Goal: Task Accomplishment & Management: Manage account settings

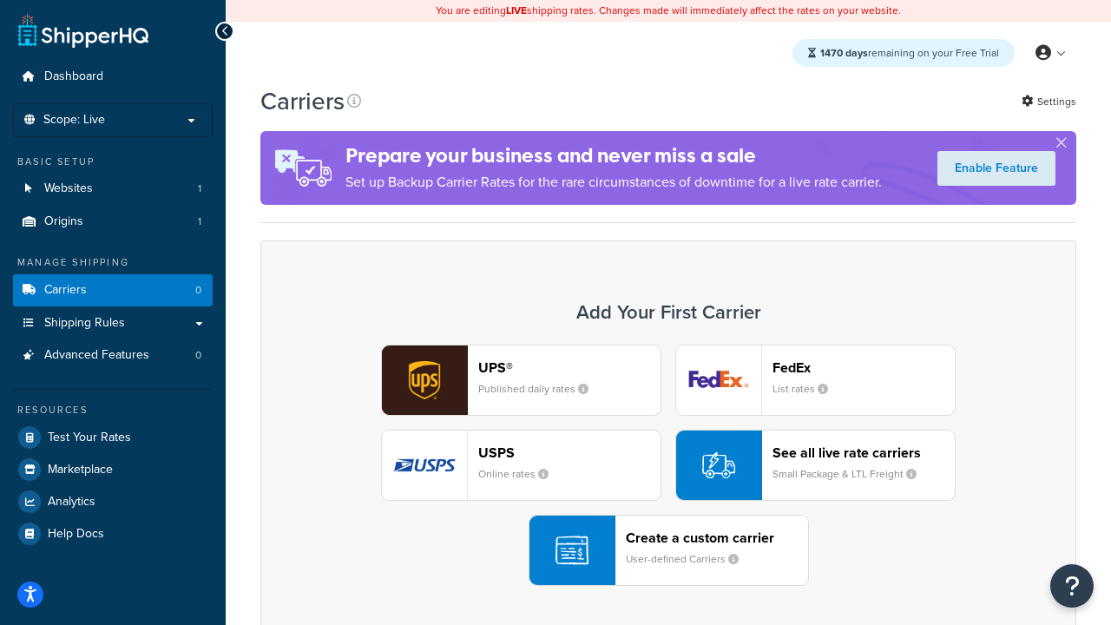
click at [668, 465] on div "UPS® Published daily rates FedEx List rates USPS Online rates See all live rate…" at bounding box center [668, 465] width 779 height 241
click at [863, 367] on header "FedEx" at bounding box center [863, 367] width 182 height 16
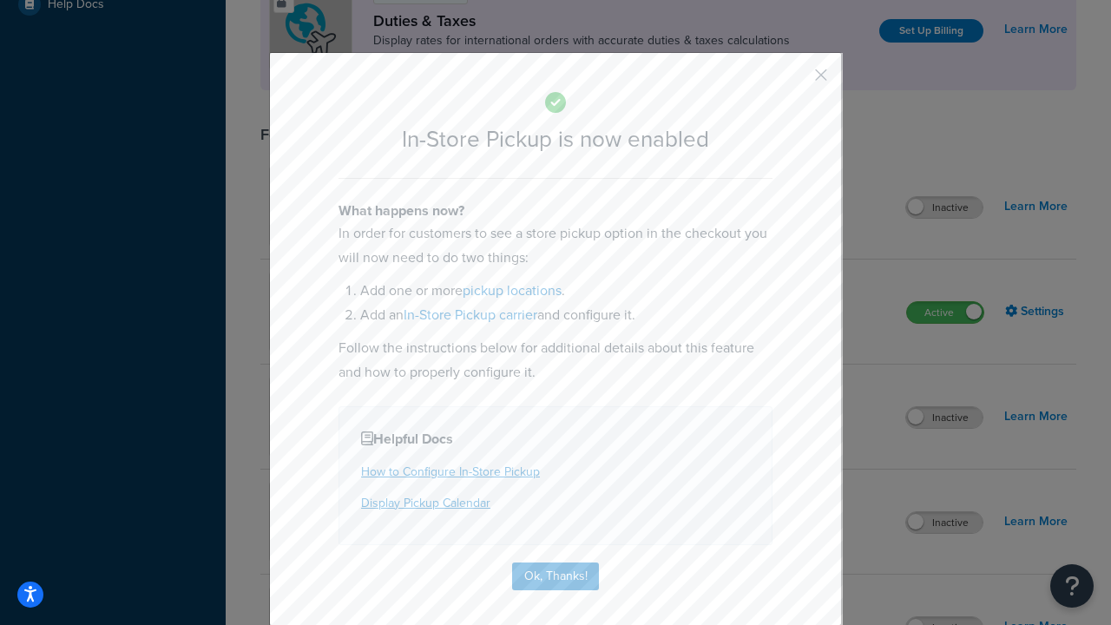
click at [795, 81] on button "button" at bounding box center [795, 81] width 4 height 4
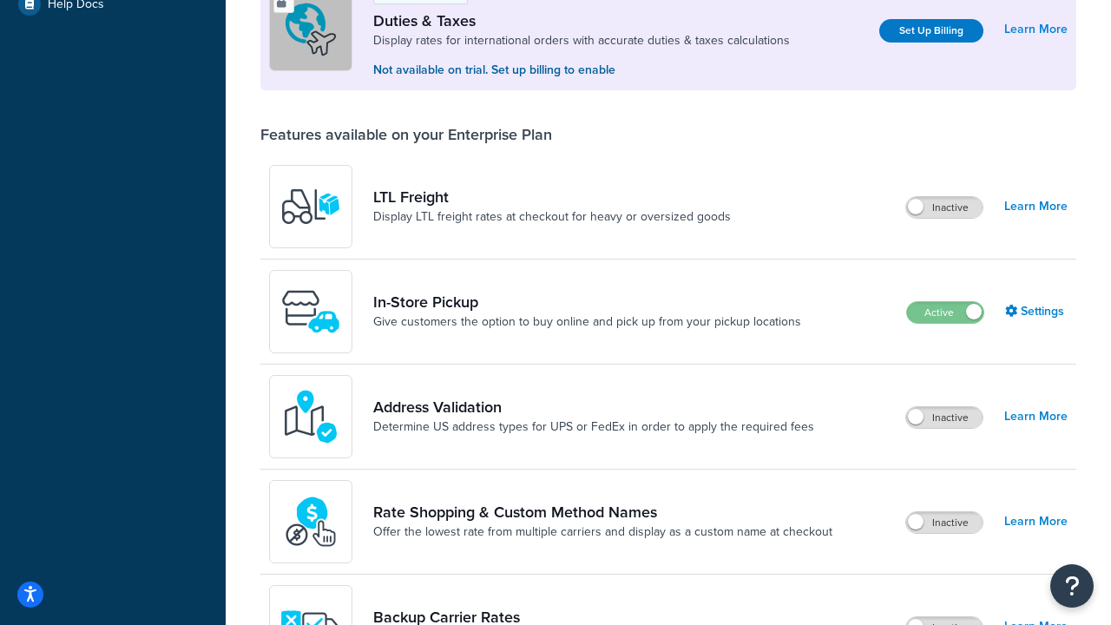
scroll to position [529, 0]
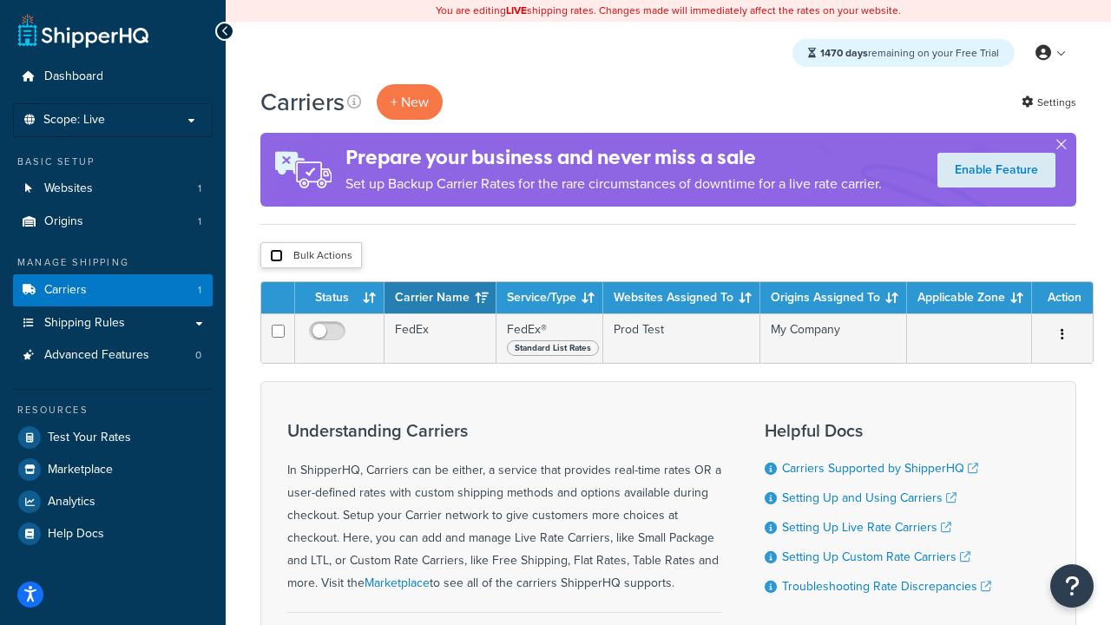
click at [276, 256] on input "checkbox" at bounding box center [276, 255] width 13 height 13
checkbox input "true"
click at [0, 0] on button "Delete" at bounding box center [0, 0] width 0 height 0
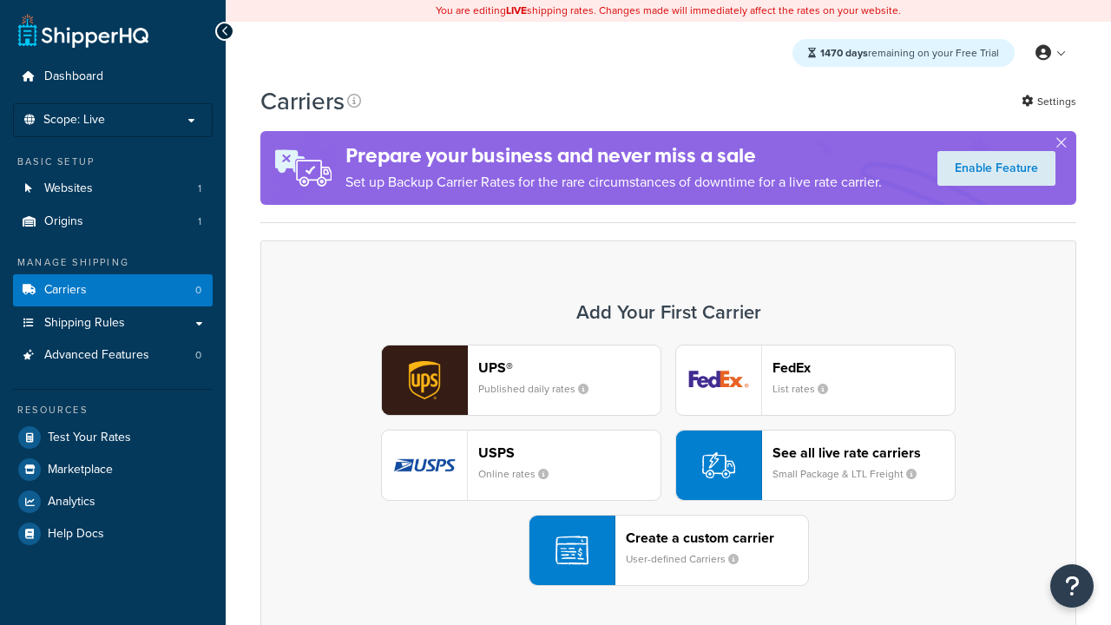
click at [668, 465] on div "UPS® Published daily rates FedEx List rates USPS Online rates See all live rate…" at bounding box center [668, 465] width 779 height 241
click at [863, 367] on header "FedEx" at bounding box center [863, 367] width 182 height 16
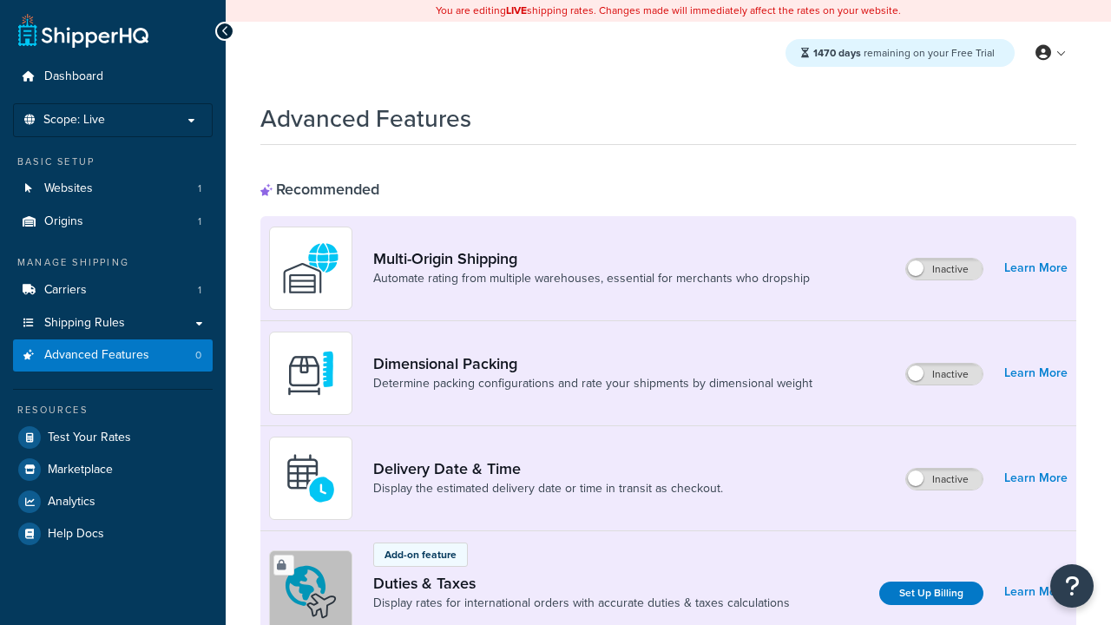
scroll to position [772, 0]
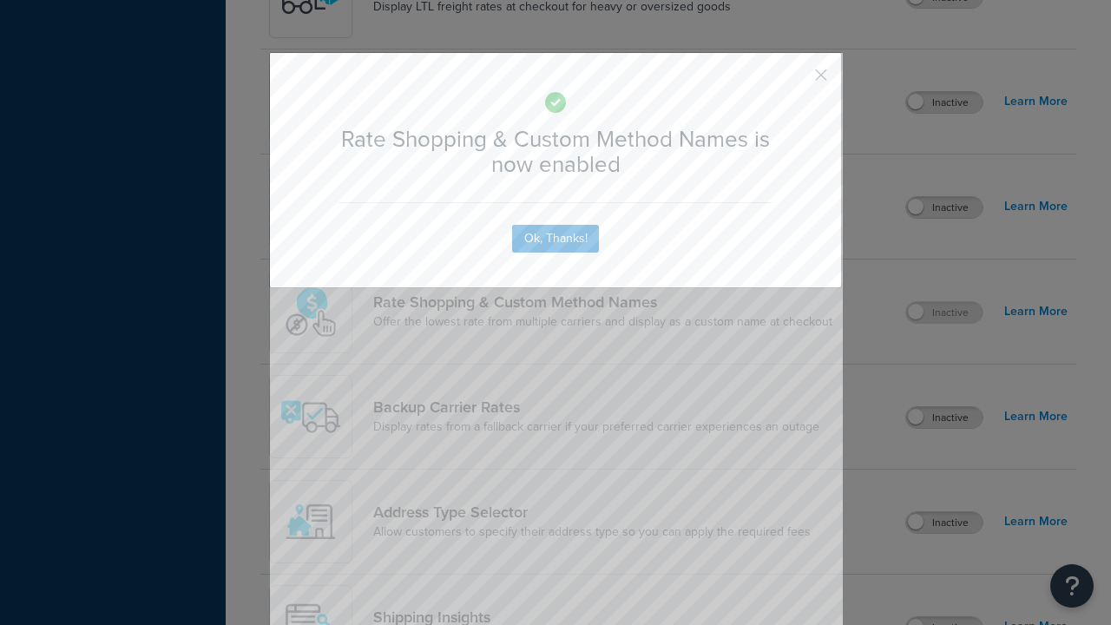
scroll to position [0, 0]
click at [795, 81] on button "button" at bounding box center [795, 81] width 4 height 4
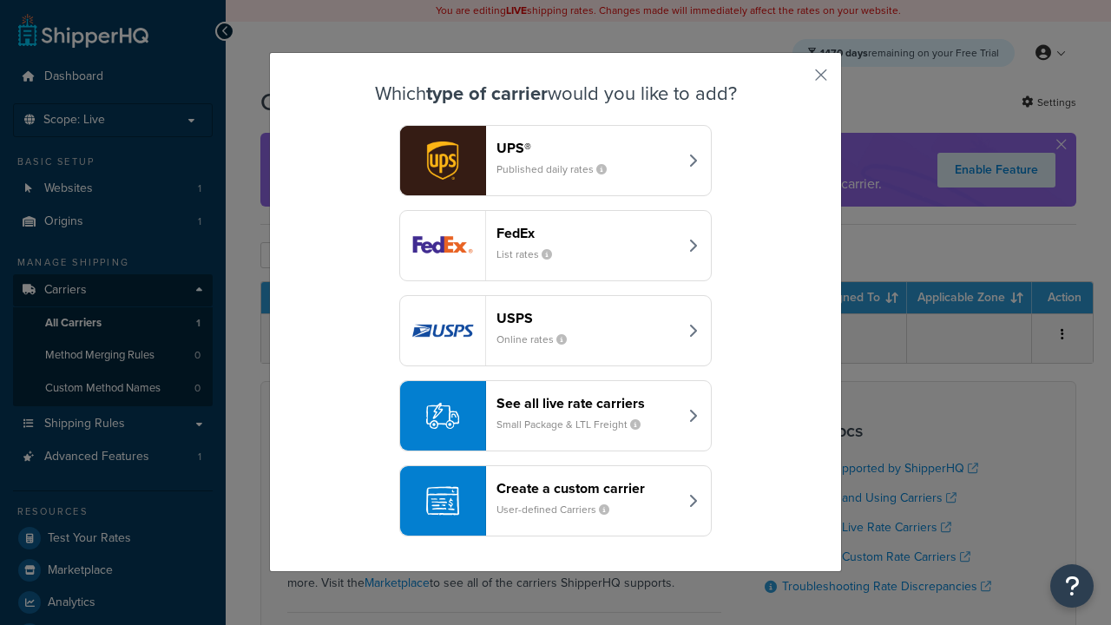
click at [555, 416] on div "See all live rate carriers Small Package & LTL Freight" at bounding box center [586, 416] width 181 height 42
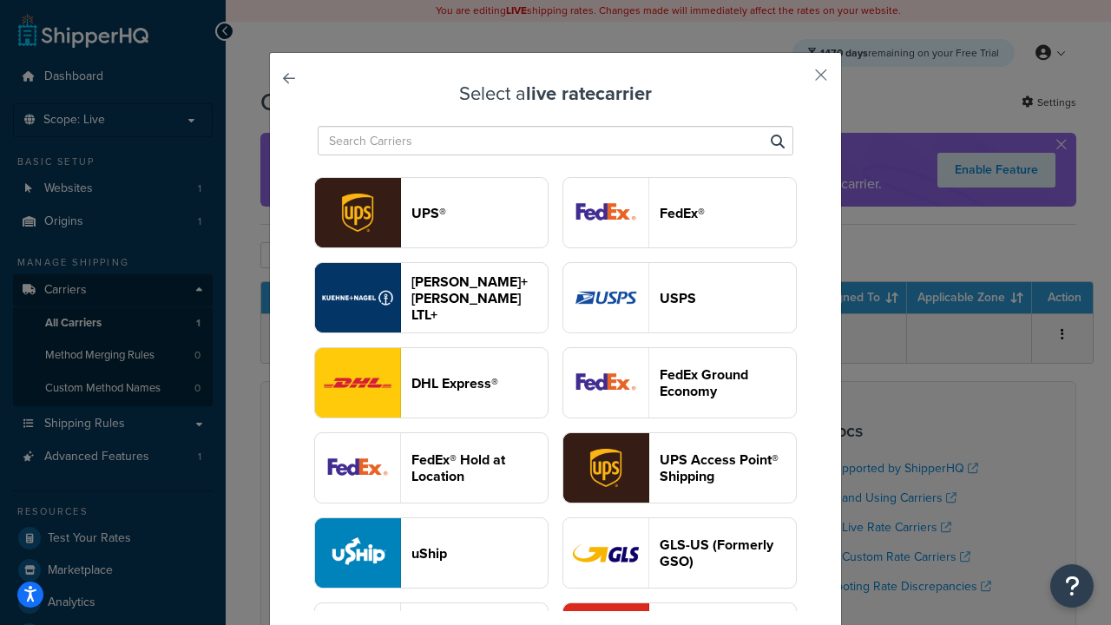
click at [679, 298] on header "USPS" at bounding box center [727, 298] width 136 height 16
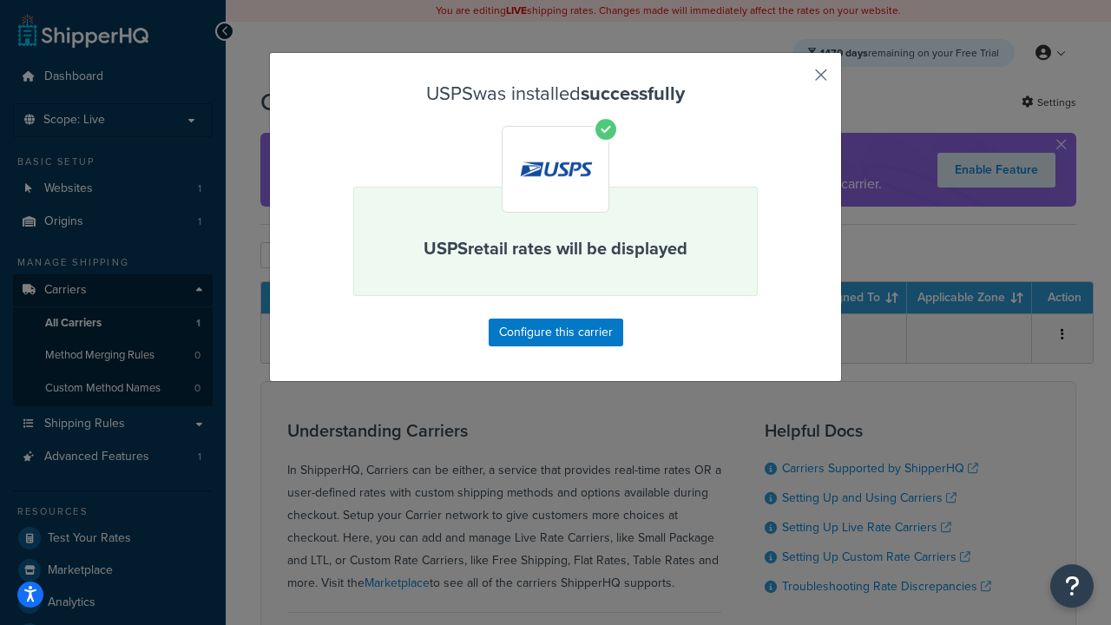
click at [795, 81] on button "button" at bounding box center [795, 81] width 4 height 4
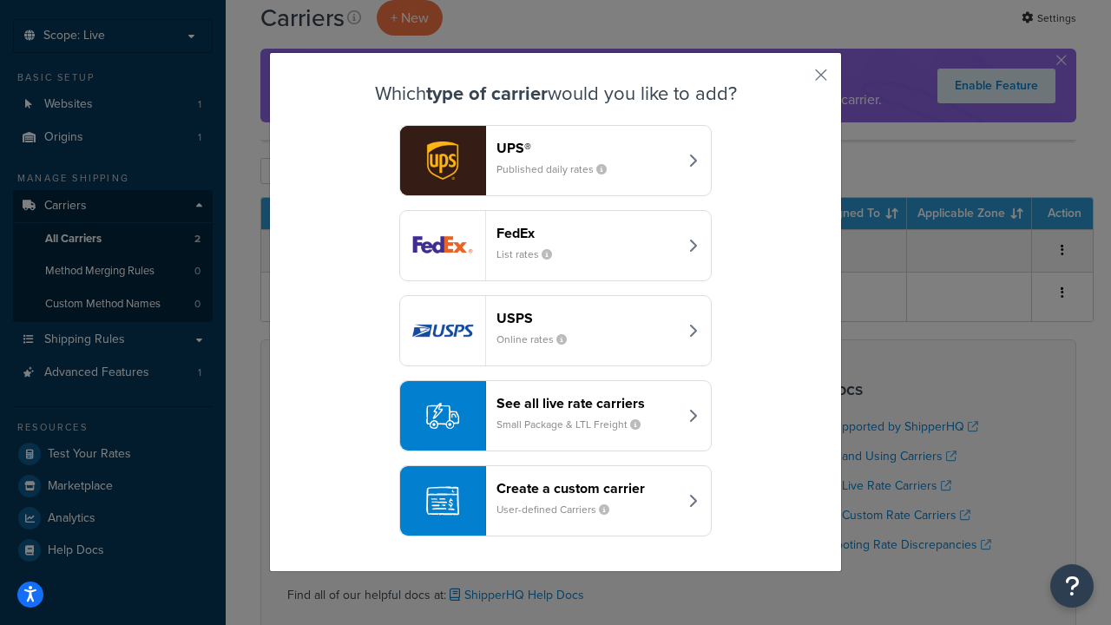
click at [555, 416] on div "See all live rate carriers Small Package & LTL Freight" at bounding box center [586, 416] width 181 height 42
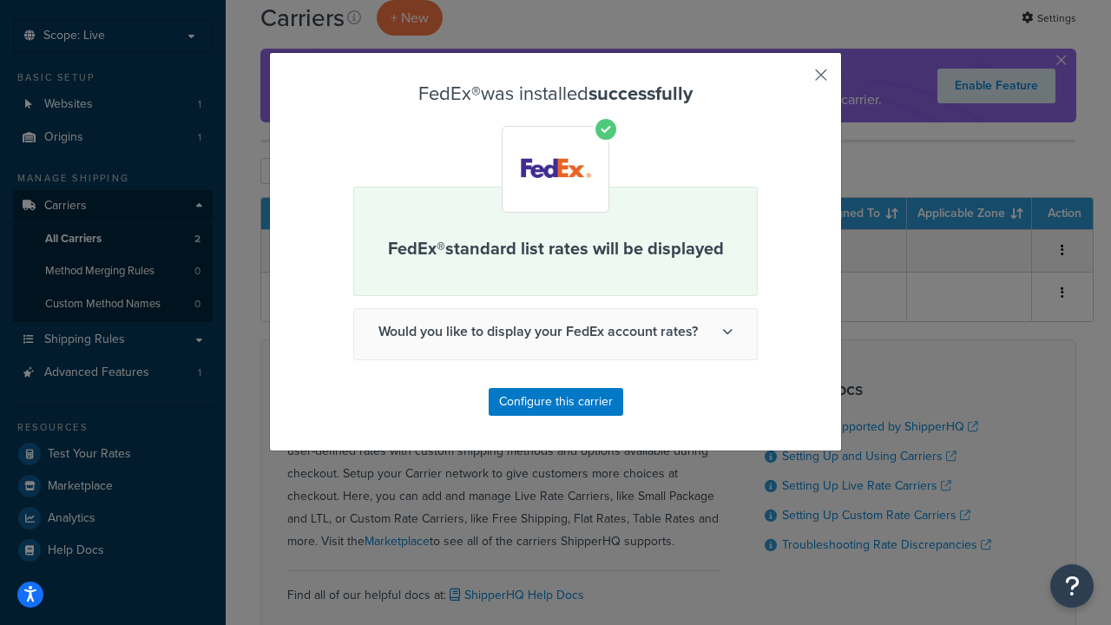
click at [795, 81] on button "button" at bounding box center [795, 81] width 4 height 4
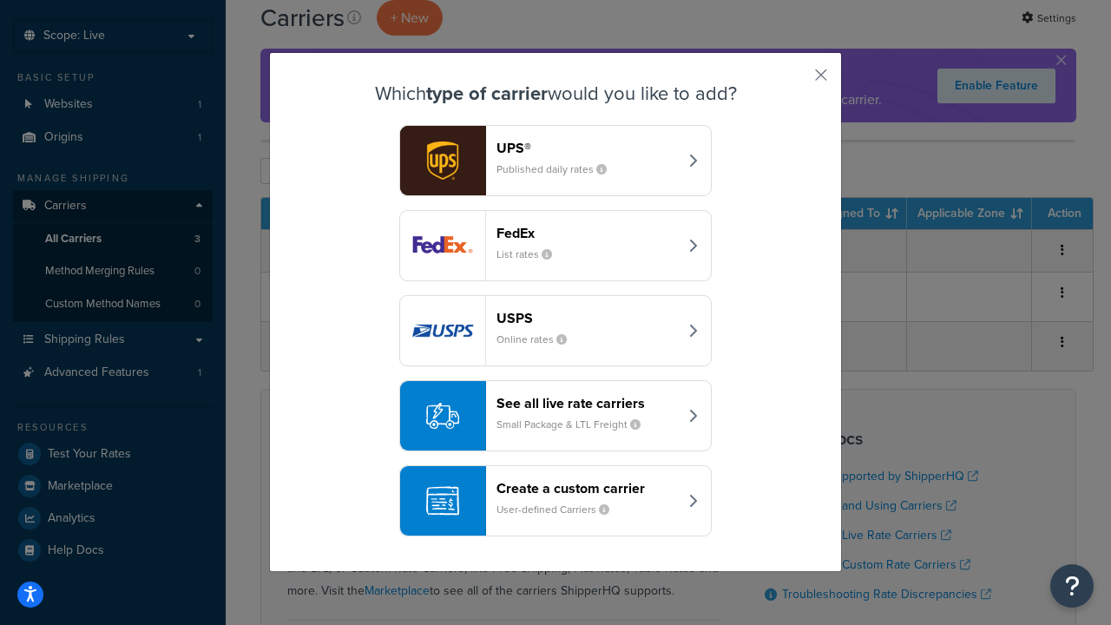
click at [555, 416] on div "See all live rate carriers Small Package & LTL Freight" at bounding box center [586, 416] width 181 height 42
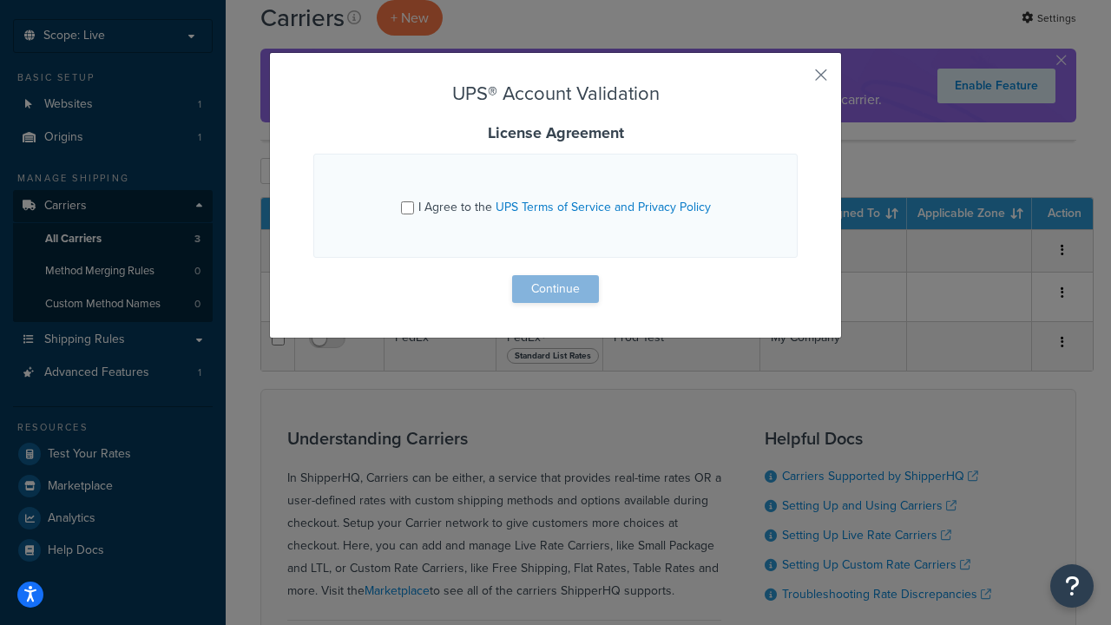
click at [407, 207] on input "I Agree to the UPS Terms of Service and Privacy Policy" at bounding box center [407, 207] width 13 height 13
checkbox input "true"
click at [555, 289] on button "Continue" at bounding box center [555, 289] width 87 height 28
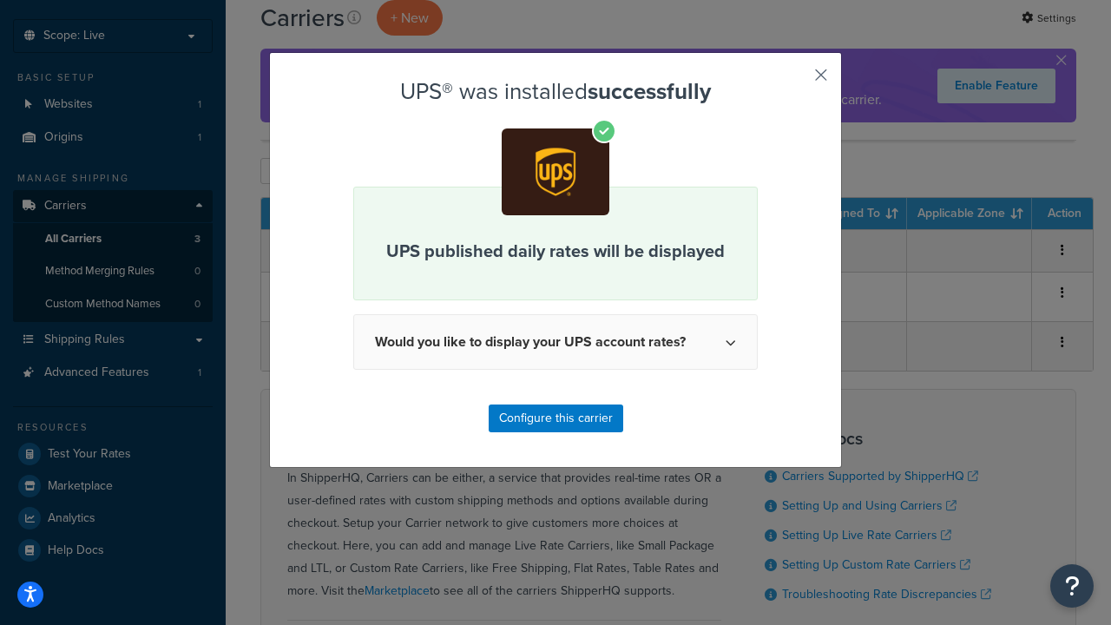
click at [795, 81] on button "button" at bounding box center [795, 81] width 4 height 4
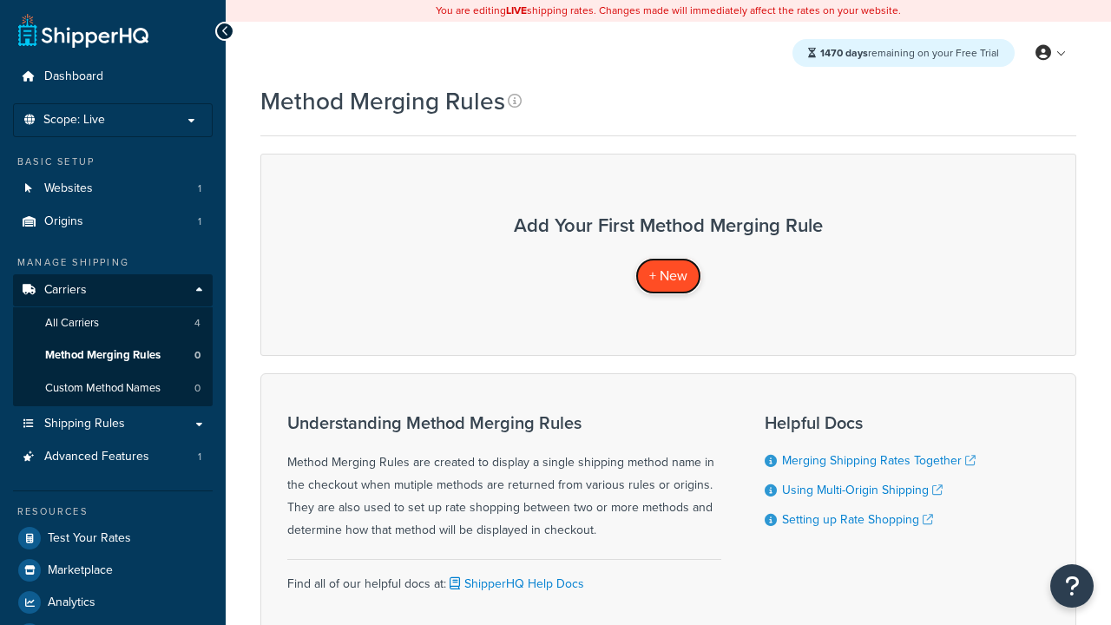
click at [668, 275] on span "+ New" at bounding box center [668, 276] width 38 height 20
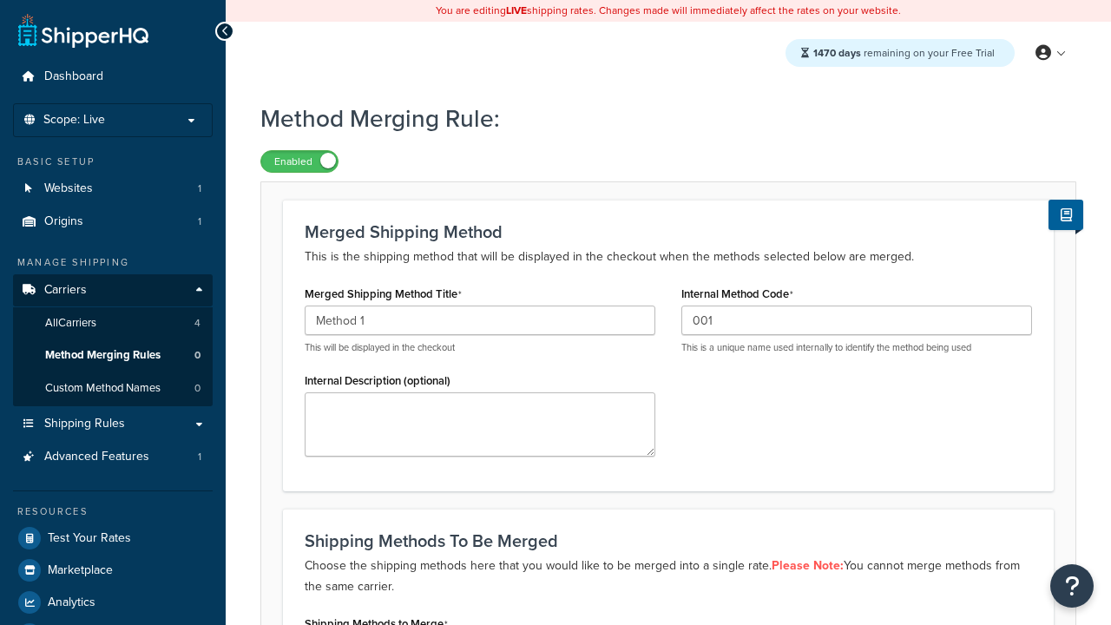
scroll to position [269, 0]
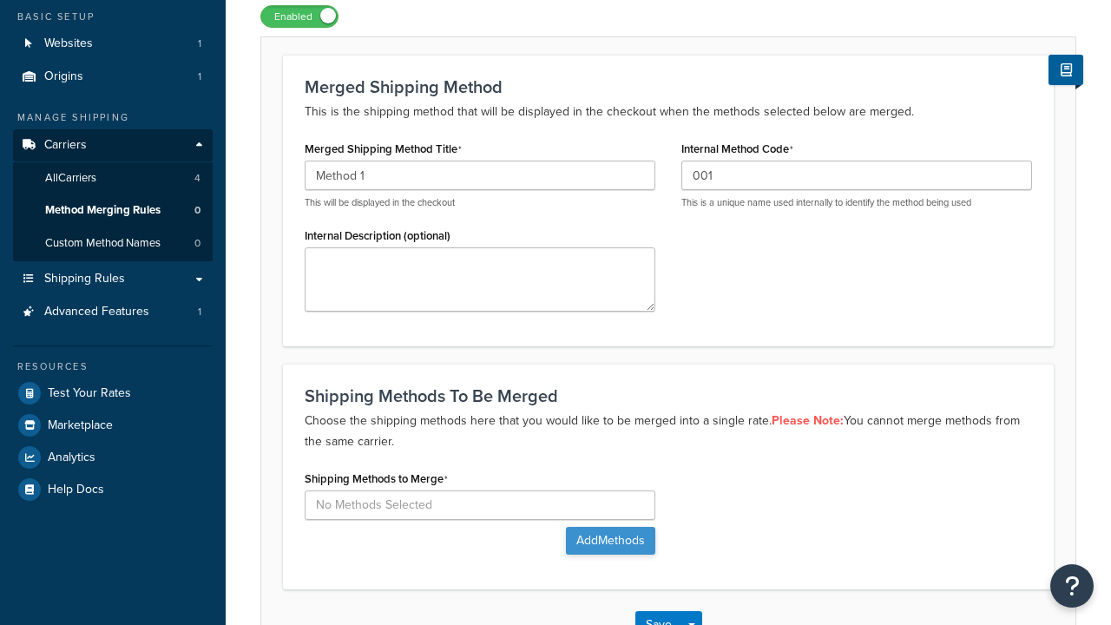
type input "001"
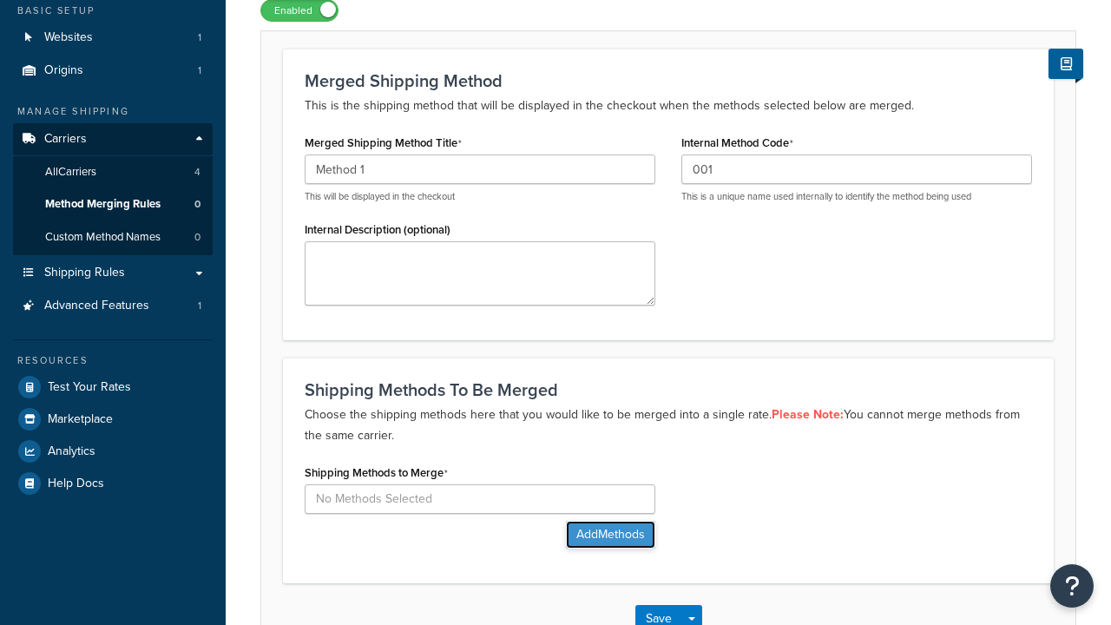
click at [608, 521] on button "Add Methods" at bounding box center [610, 535] width 89 height 28
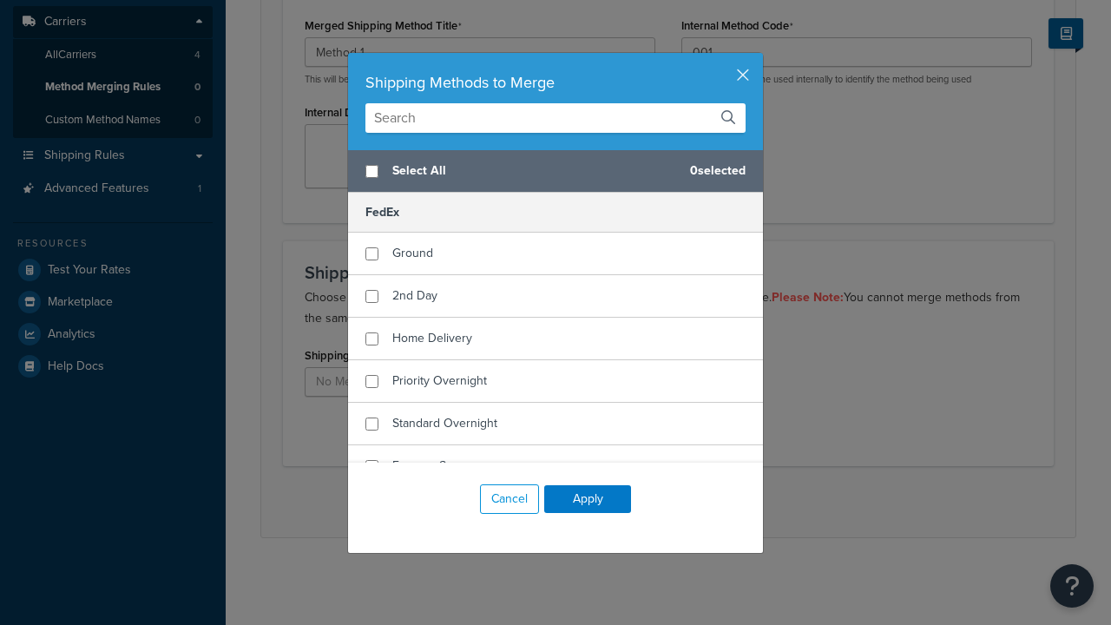
scroll to position [0, 0]
click at [412, 253] on span "Ground" at bounding box center [412, 253] width 41 height 18
checkbox input "true"
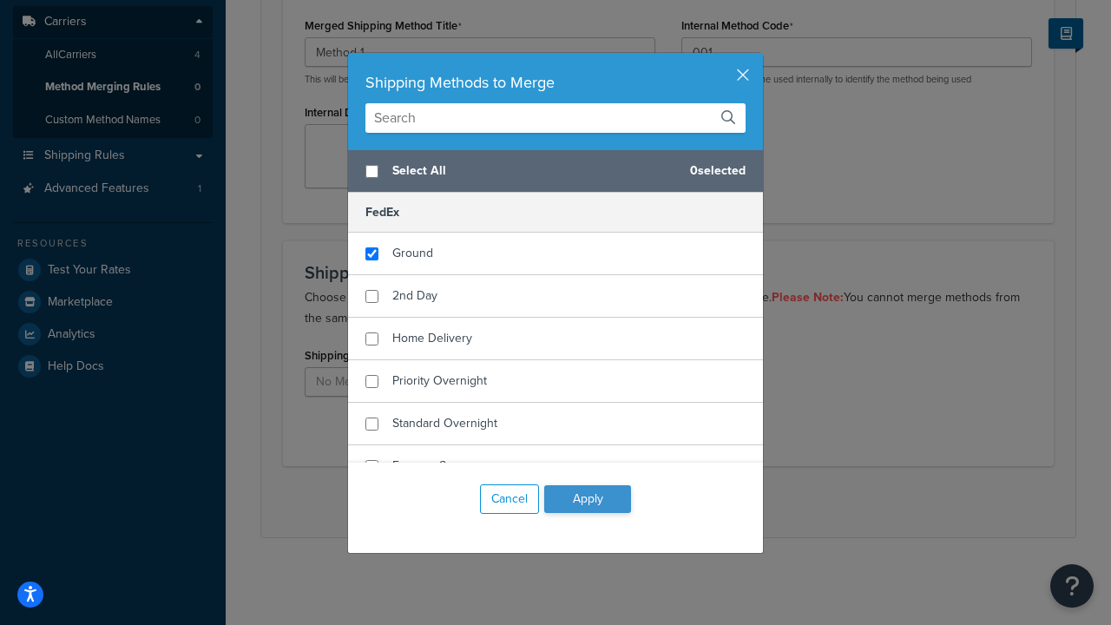
click at [587, 499] on button "Apply" at bounding box center [587, 499] width 87 height 28
click at [658, 502] on button "Save" at bounding box center [658, 502] width 47 height 28
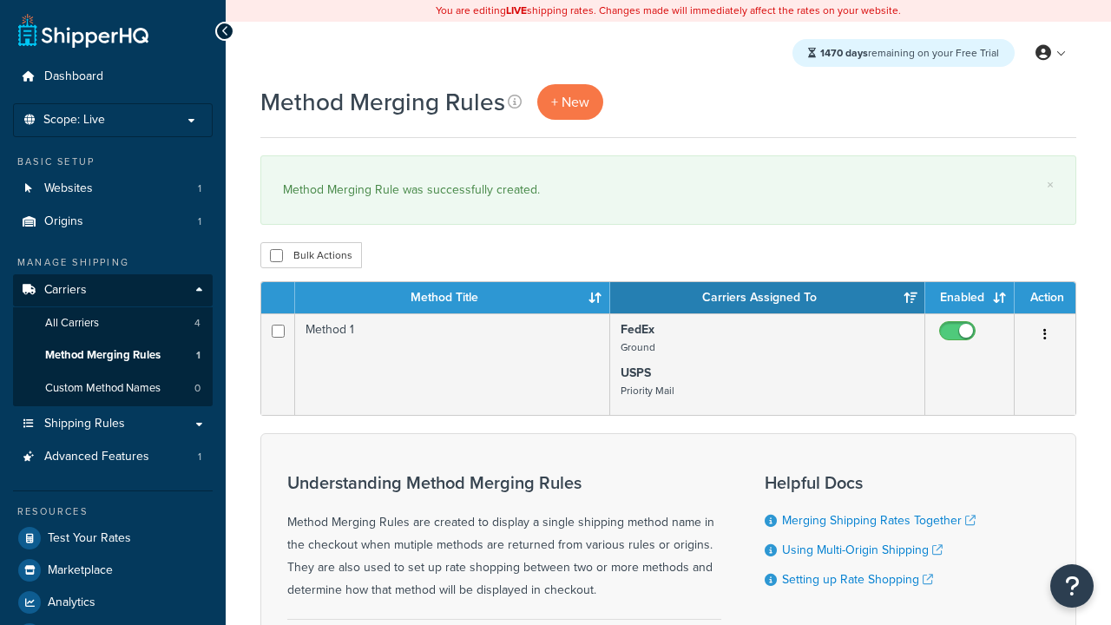
click at [452, 299] on th "Method Title" at bounding box center [452, 297] width 315 height 31
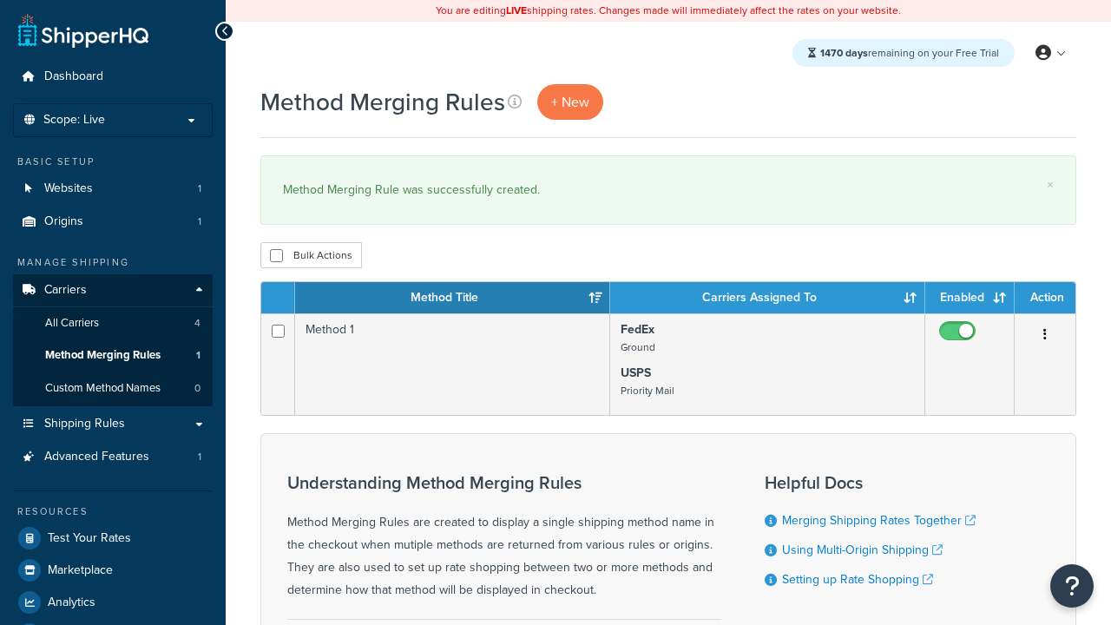
click at [767, 299] on th "Carriers Assigned To" at bounding box center [767, 297] width 315 height 31
click at [969, 299] on th "Enabled" at bounding box center [969, 297] width 89 height 31
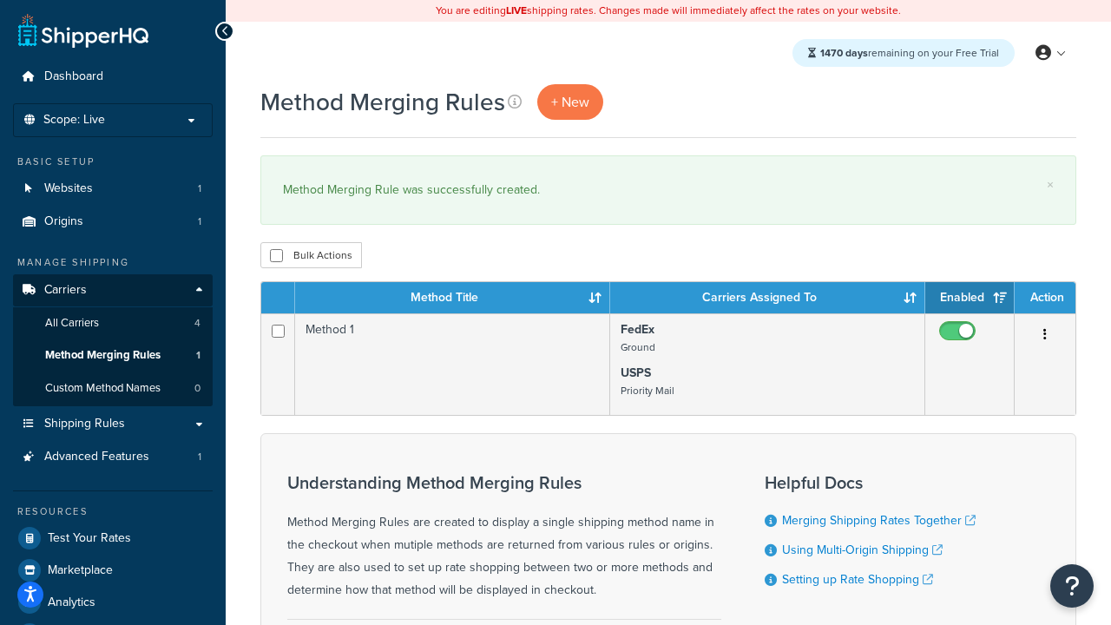
click at [1045, 299] on th "Action" at bounding box center [1044, 297] width 61 height 31
click at [276, 256] on input "checkbox" at bounding box center [276, 255] width 13 height 13
checkbox input "true"
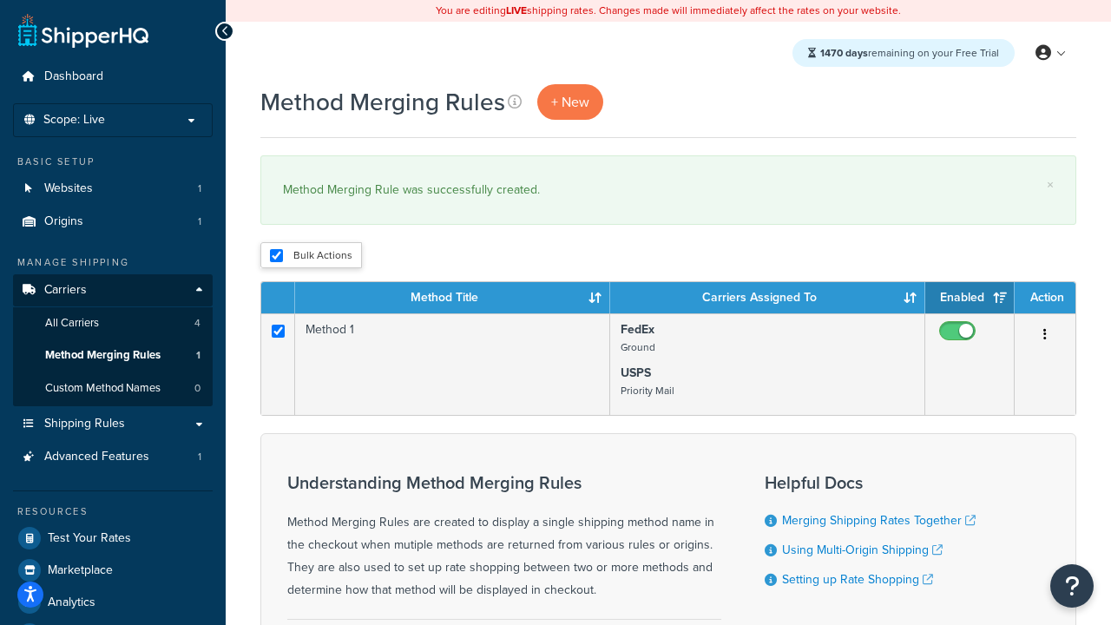
click at [0, 0] on button "Delete" at bounding box center [0, 0] width 0 height 0
